Goal: Task Accomplishment & Management: Manage account settings

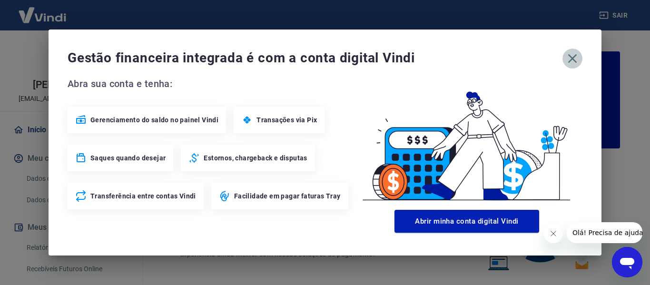
click at [576, 61] on icon "button" at bounding box center [572, 58] width 15 height 15
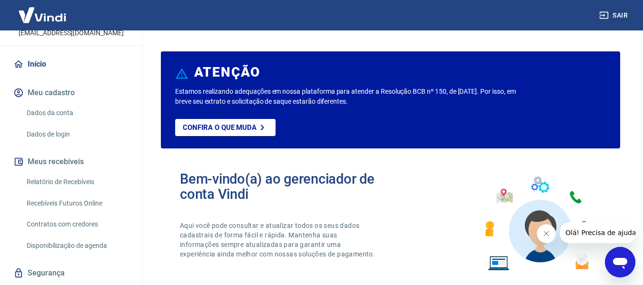
scroll to position [72, 0]
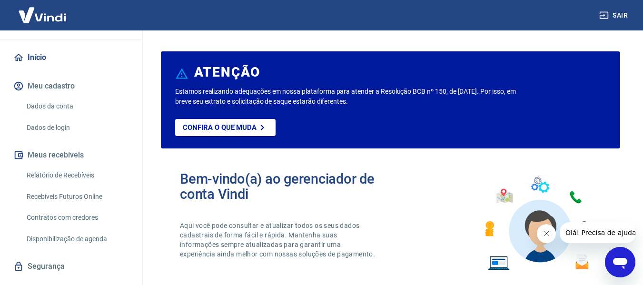
click at [78, 175] on link "Relatório de Recebíveis" at bounding box center [77, 176] width 108 height 20
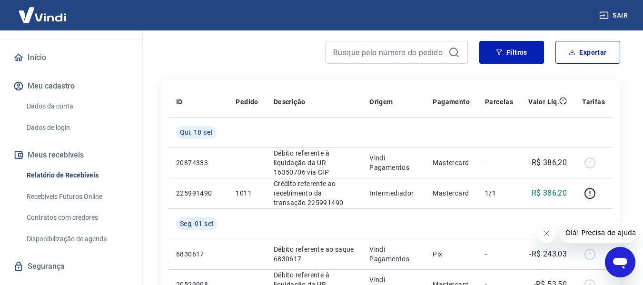
scroll to position [80, 0]
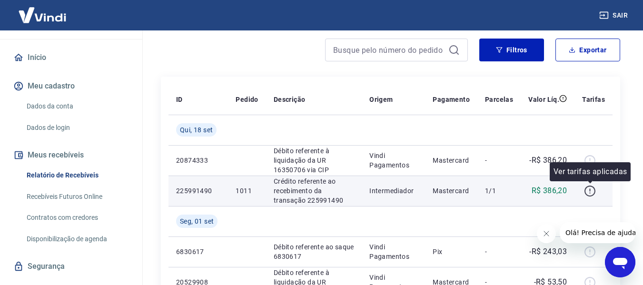
click at [589, 193] on icon "button" at bounding box center [590, 191] width 12 height 12
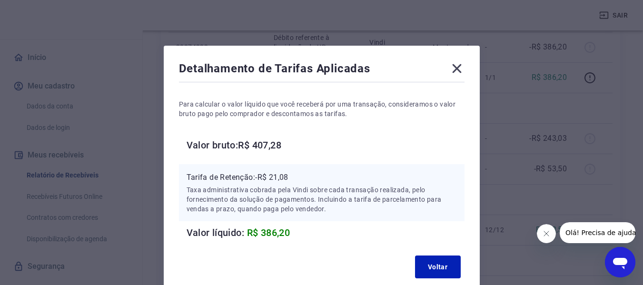
scroll to position [153, 0]
click at [449, 75] on icon at bounding box center [456, 68] width 15 height 15
